Goal: Task Accomplishment & Management: Use online tool/utility

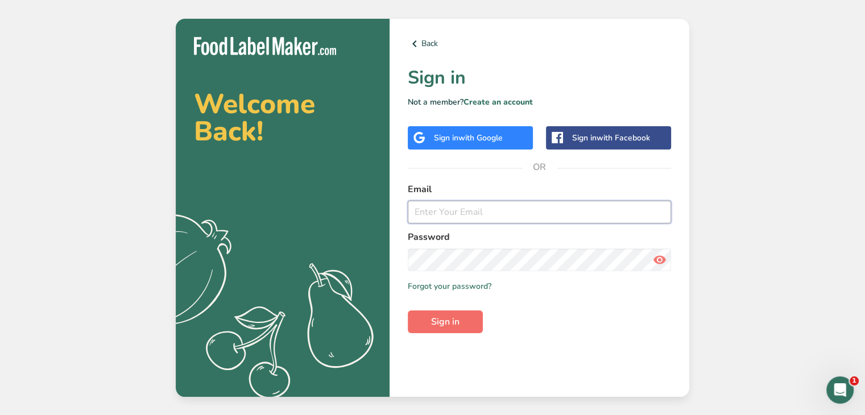
type input "[PERSON_NAME][EMAIL_ADDRESS][DOMAIN_NAME]"
click at [444, 318] on span "Sign in" at bounding box center [445, 322] width 28 height 14
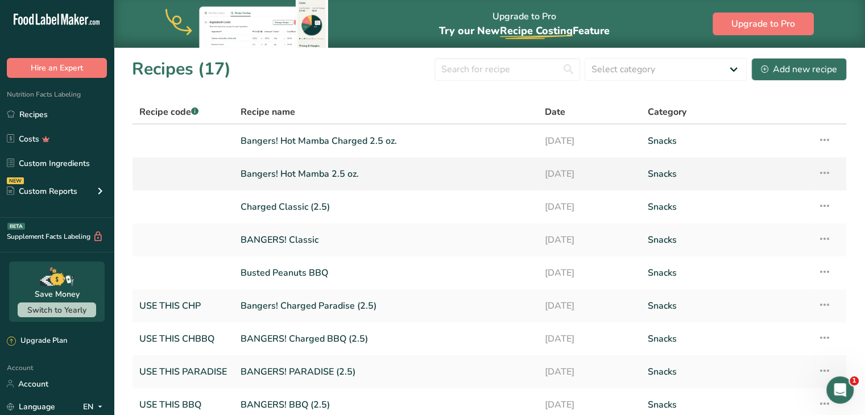
click at [302, 179] on link "Bangers! Hot Mamba 2.5 oz." at bounding box center [386, 174] width 291 height 24
click at [297, 178] on link "Bangers! Hot Mamba 2.5 oz." at bounding box center [386, 174] width 291 height 24
click at [279, 167] on link "Bangers! Hot Mamba 2.5 oz." at bounding box center [386, 174] width 291 height 24
click at [279, 182] on link "Bangers! Hot Mamba 2.5 oz." at bounding box center [386, 174] width 291 height 24
click at [278, 182] on link "Bangers! Hot Mamba 2.5 oz." at bounding box center [386, 174] width 291 height 24
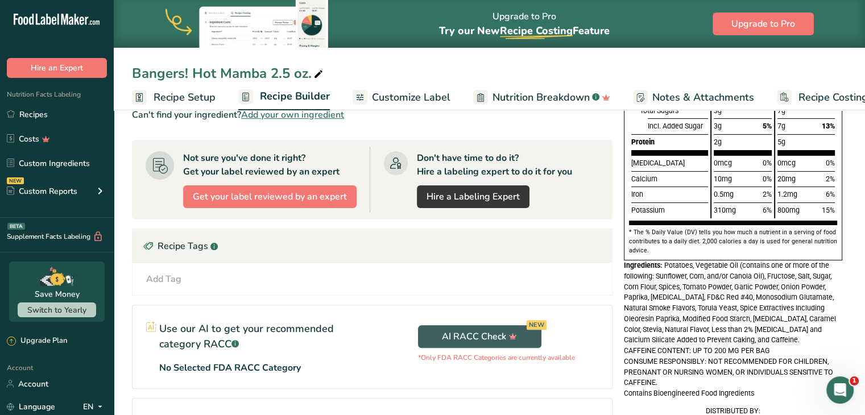
scroll to position [269, 0]
click at [386, 105] on link "Customize Label" at bounding box center [402, 98] width 98 height 26
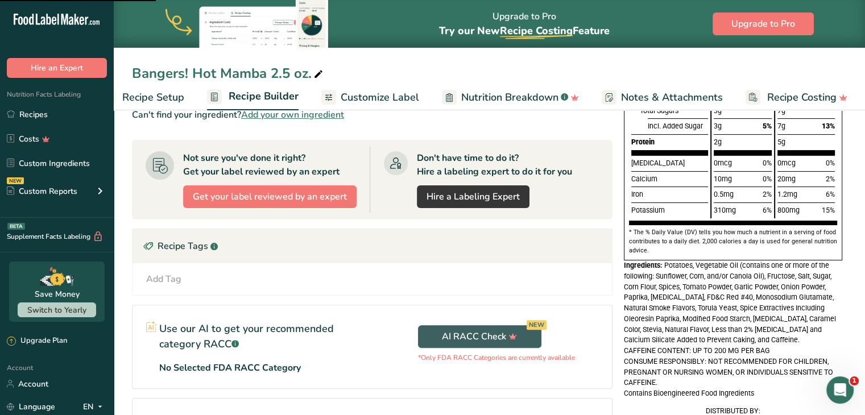
click at [376, 96] on span "Customize Label" at bounding box center [380, 97] width 79 height 15
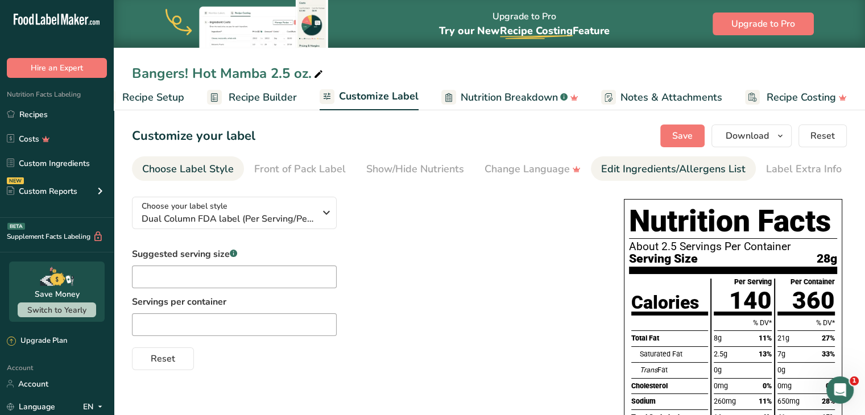
click at [616, 171] on div "Edit Ingredients/Allergens List" at bounding box center [673, 169] width 145 height 15
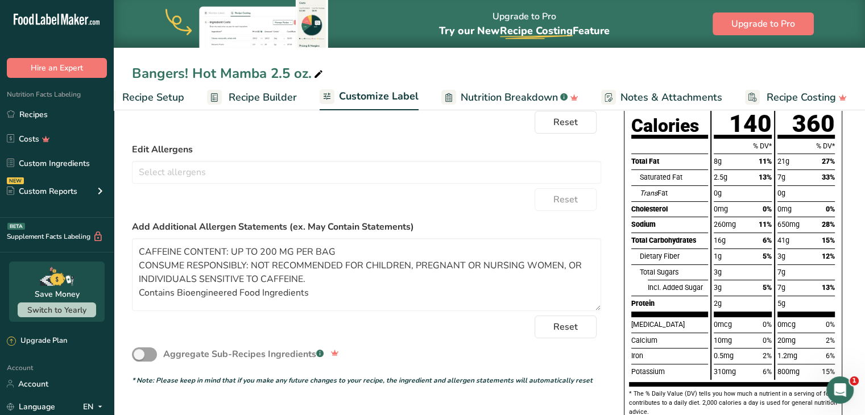
scroll to position [178, 0]
click at [332, 249] on textarea "CAFFEINE CONTENT: UP TO 200 MG PER BAG CONSUME RESPONSIBLY: NOT RECOMMENDED FOR…" at bounding box center [366, 274] width 469 height 73
drag, startPoint x: 336, startPoint y: 249, endPoint x: 119, endPoint y: 251, distance: 217.4
click at [119, 251] on section "Customize your label Save Download Choose what to show on your downloaded label…" at bounding box center [490, 279] width 752 height 700
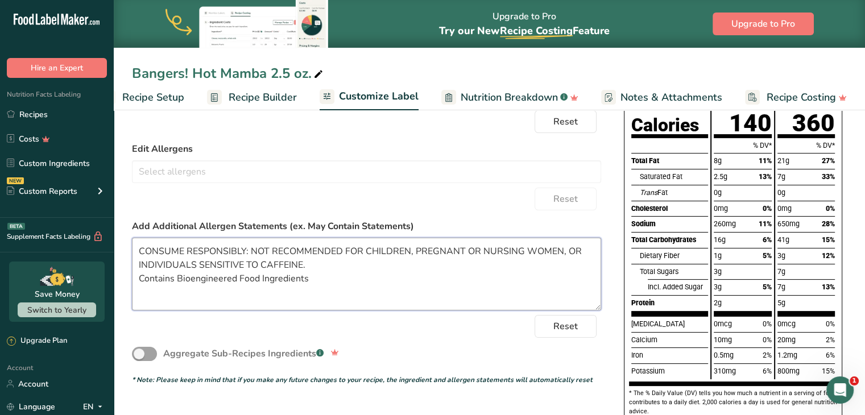
click at [137, 260] on textarea "CONSUME RESPONSIBLY: NOT RECOMMENDED FOR CHILDREN, PREGNANT OR NURSING WOMEN, O…" at bounding box center [366, 274] width 469 height 73
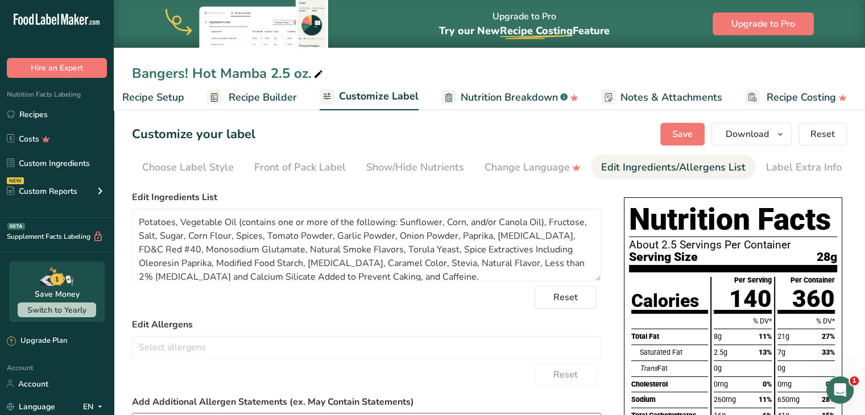
scroll to position [0, 0]
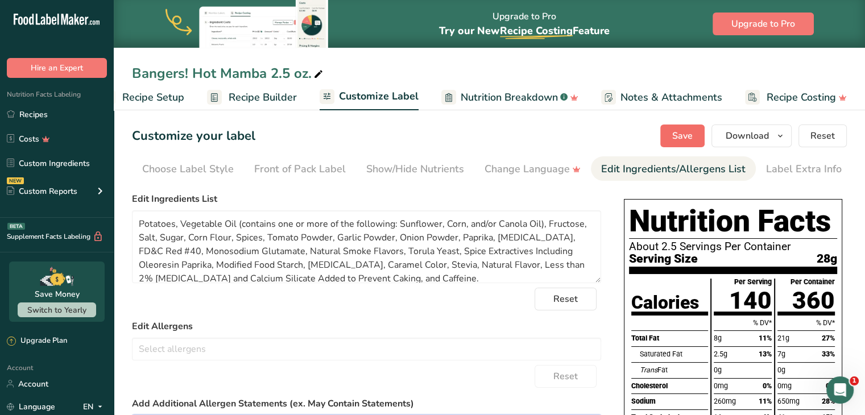
type textarea "CONSUME RESPONSIBLY: NOT RECOMMENDED FOR CHILDREN, PREGNANT OR NURSING WOMEN, O…"
click at [687, 129] on span "Save" at bounding box center [683, 136] width 20 height 14
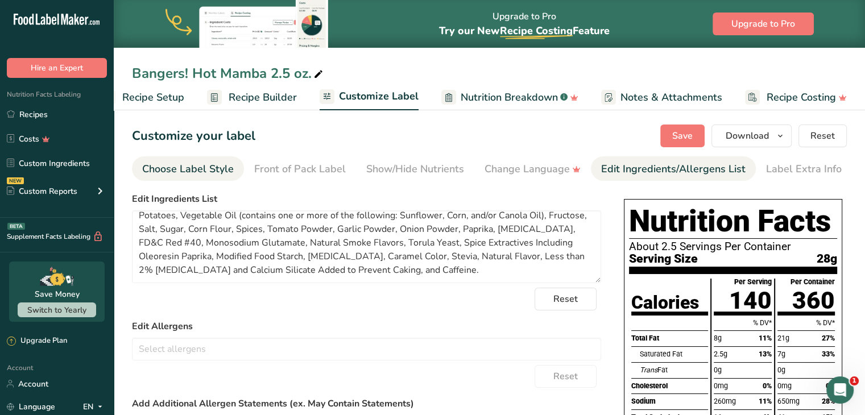
click at [209, 174] on div "Choose Label Style" at bounding box center [188, 169] width 92 height 15
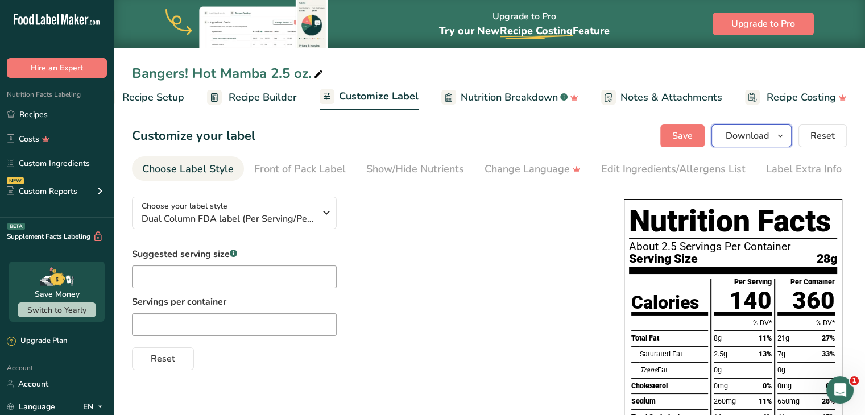
click at [782, 131] on icon "button" at bounding box center [780, 136] width 9 height 14
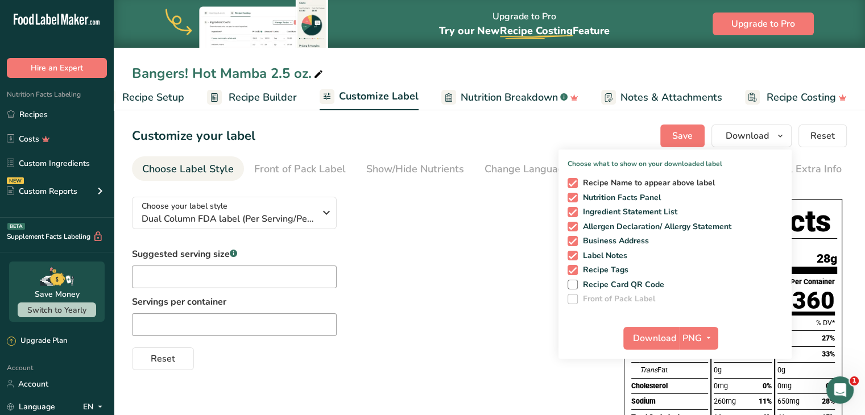
click at [576, 182] on span at bounding box center [573, 183] width 10 height 10
click at [575, 182] on input "Recipe Name to appear above label" at bounding box center [571, 182] width 7 height 7
checkbox input "false"
click at [665, 343] on span "Download" at bounding box center [654, 339] width 43 height 14
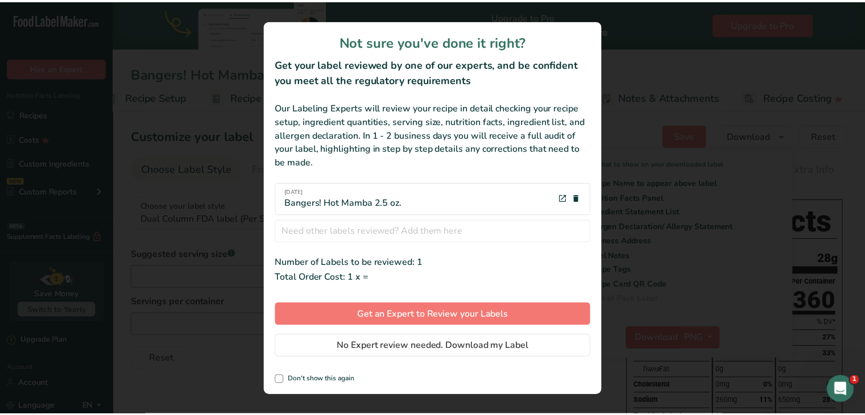
scroll to position [0, 23]
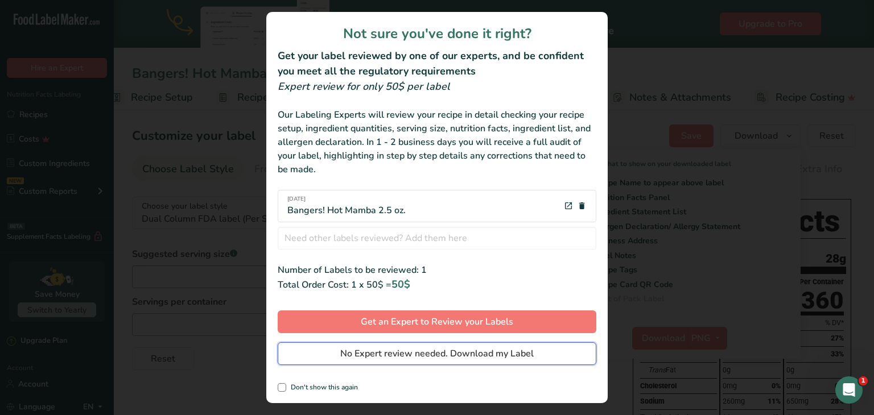
click at [449, 360] on span "No Expert review needed. Download my Label" at bounding box center [436, 354] width 193 height 14
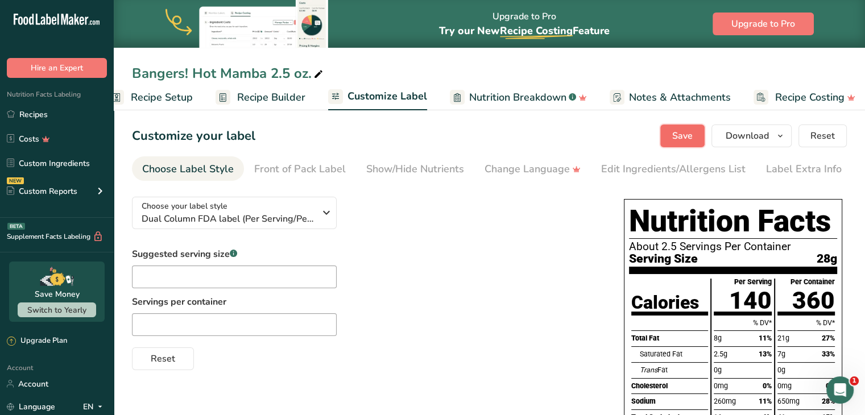
click at [685, 130] on span "Save" at bounding box center [683, 136] width 20 height 14
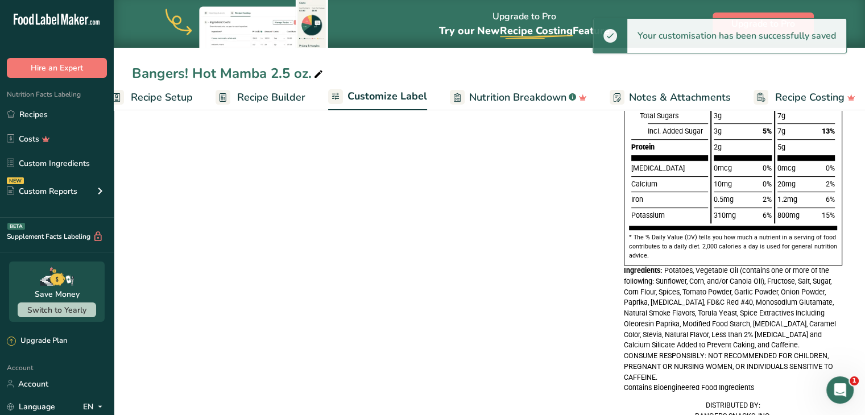
scroll to position [332, 0]
